Goal: Check status: Check status

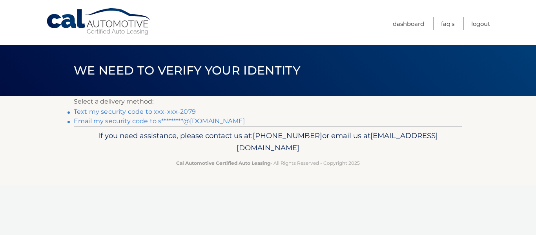
click at [113, 111] on link "Text my security code to xxx-xxx-2079" at bounding box center [135, 111] width 122 height 7
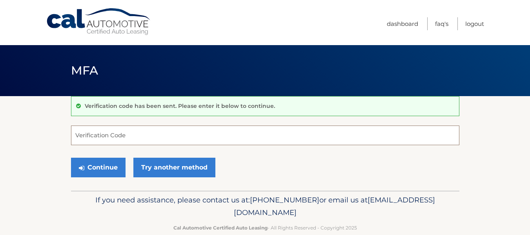
click at [90, 133] on input "Verification Code" at bounding box center [265, 135] width 388 height 20
type input "222838"
click at [71, 158] on button "Continue" at bounding box center [98, 168] width 54 height 20
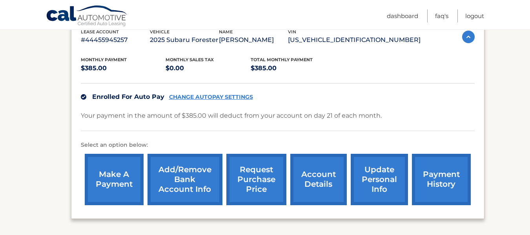
scroll to position [157, 0]
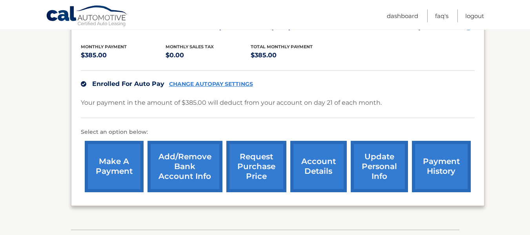
click at [431, 166] on link "payment history" at bounding box center [441, 166] width 59 height 51
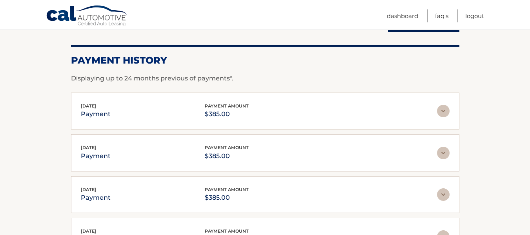
scroll to position [157, 0]
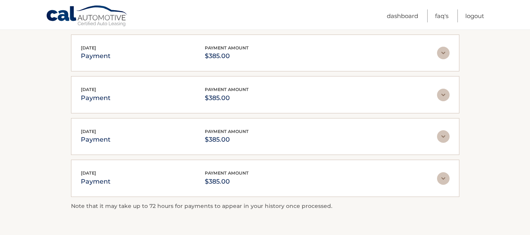
click at [444, 50] on img at bounding box center [443, 53] width 13 height 13
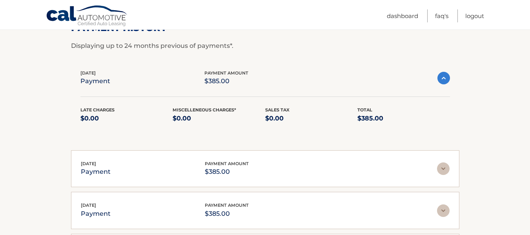
scroll to position [118, 0]
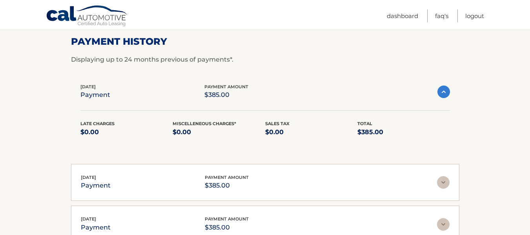
click at [443, 92] on img at bounding box center [443, 91] width 13 height 13
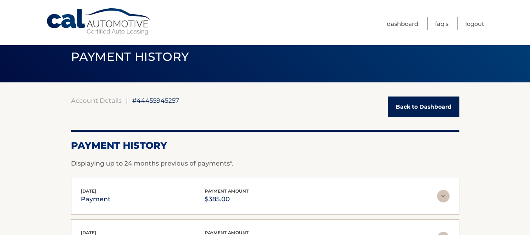
scroll to position [0, 0]
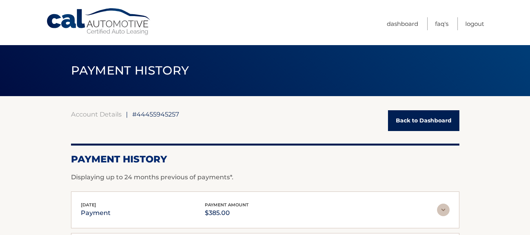
click at [410, 120] on link "Back to Dashboard" at bounding box center [423, 120] width 71 height 21
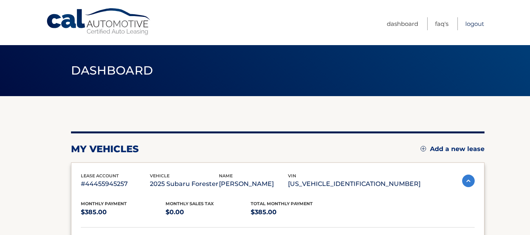
click at [473, 25] on link "Logout" at bounding box center [474, 23] width 19 height 13
